Goal: Use online tool/utility: Utilize a website feature to perform a specific function

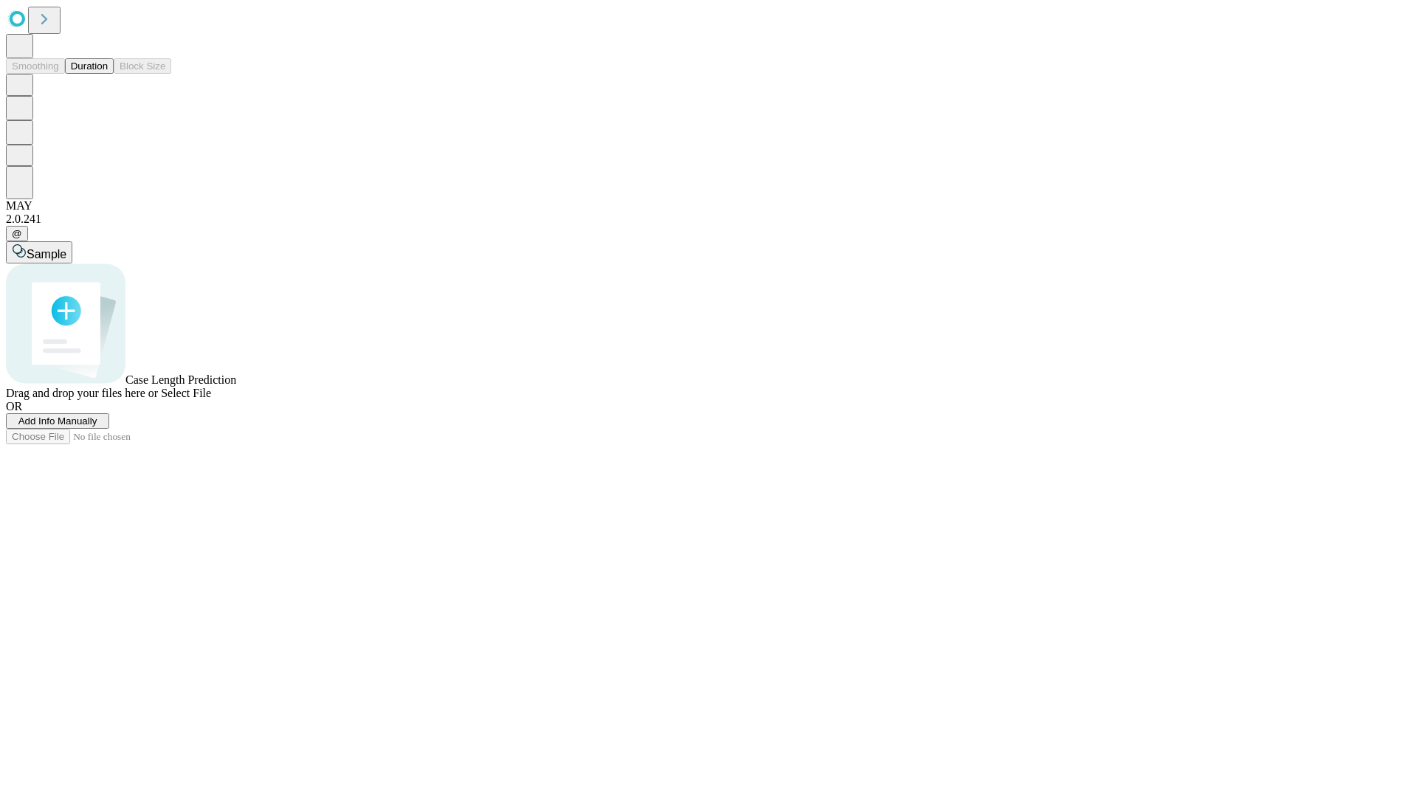
click at [108, 74] on button "Duration" at bounding box center [89, 66] width 49 height 16
click at [211, 399] on span "Select File" at bounding box center [186, 393] width 50 height 13
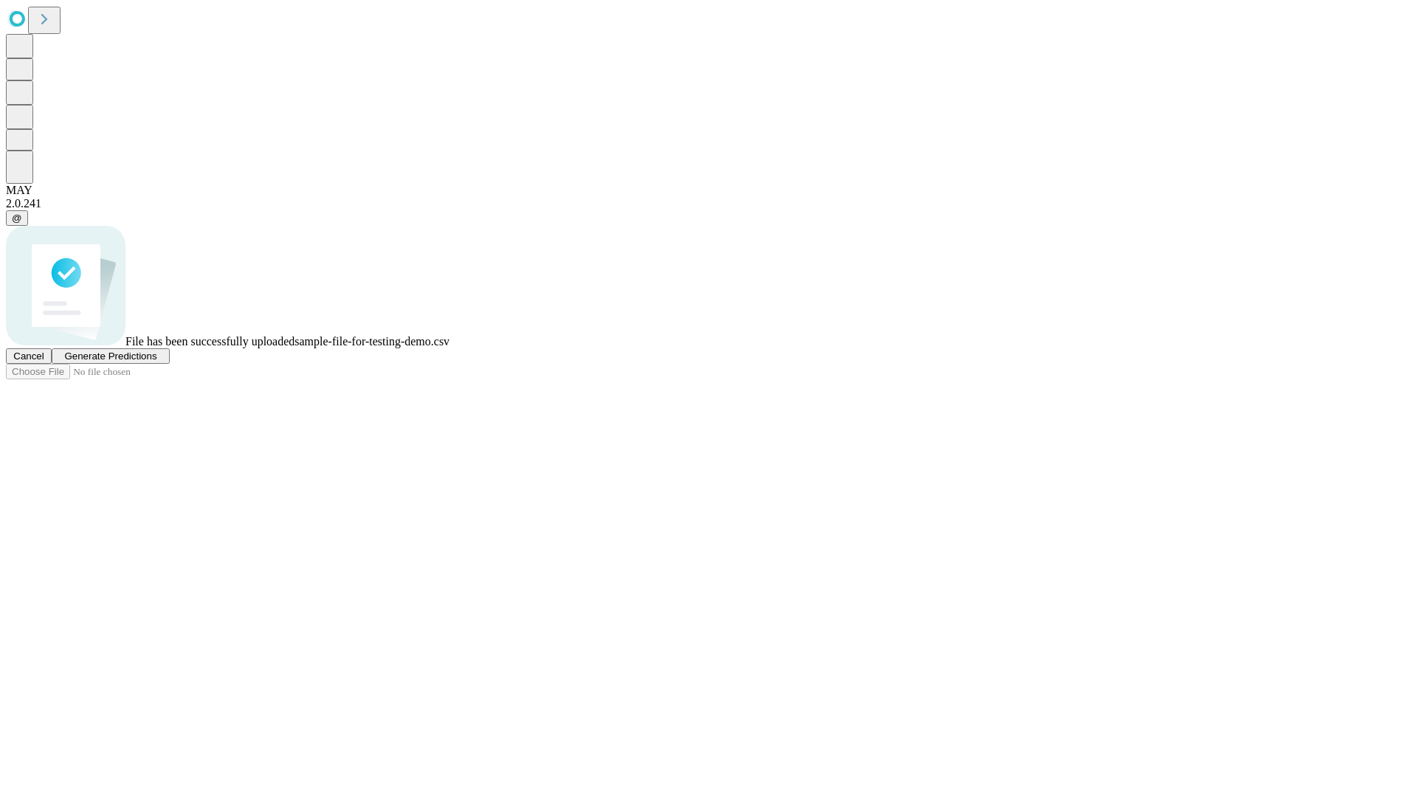
click at [157, 362] on span "Generate Predictions" at bounding box center [110, 356] width 92 height 11
